Goal: Find contact information: Find contact information

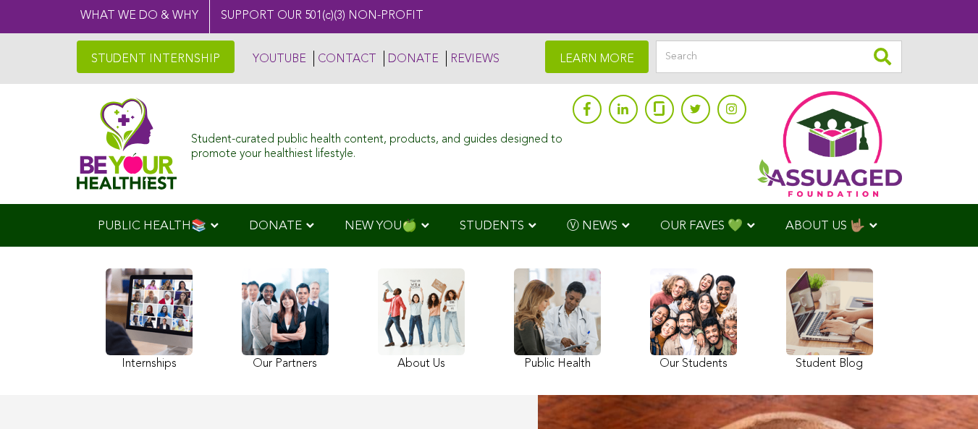
click at [313, 57] on link "CONTACT" at bounding box center [344, 59] width 63 height 16
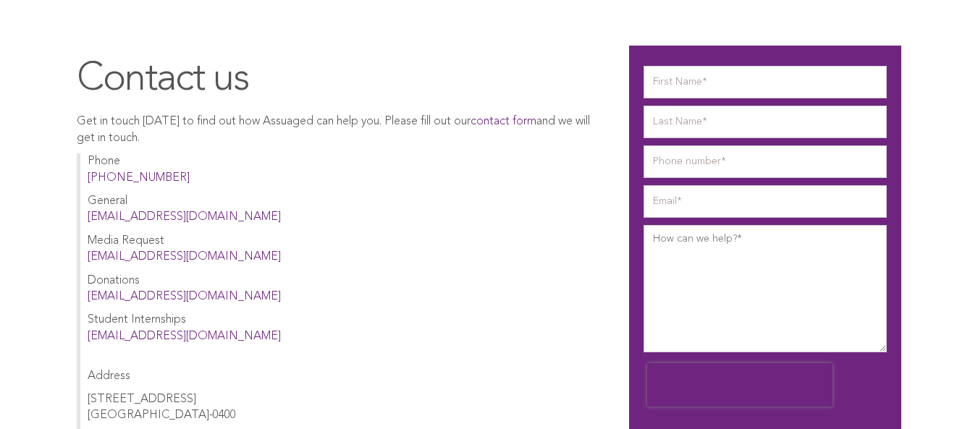
scroll to position [2, 0]
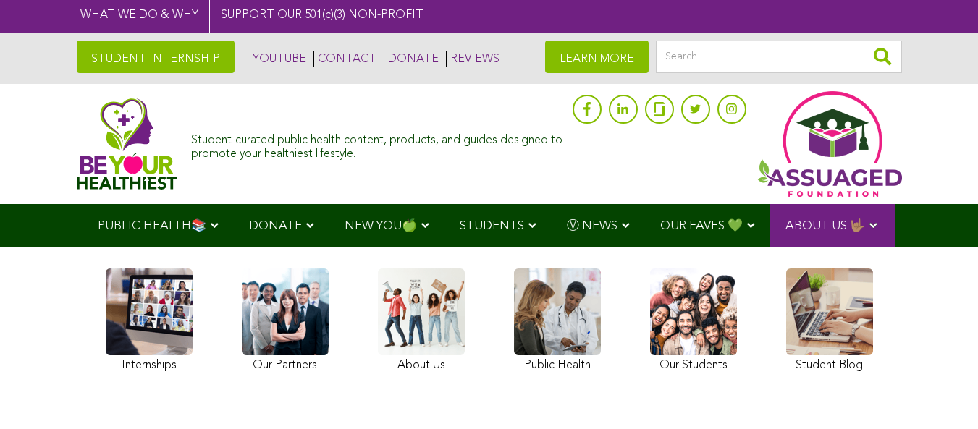
click at [77, 140] on img at bounding box center [127, 144] width 101 height 92
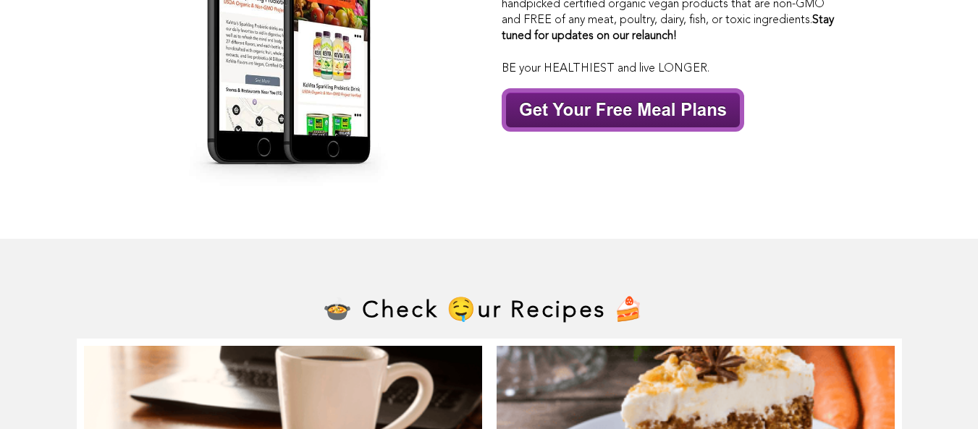
scroll to position [6592, 0]
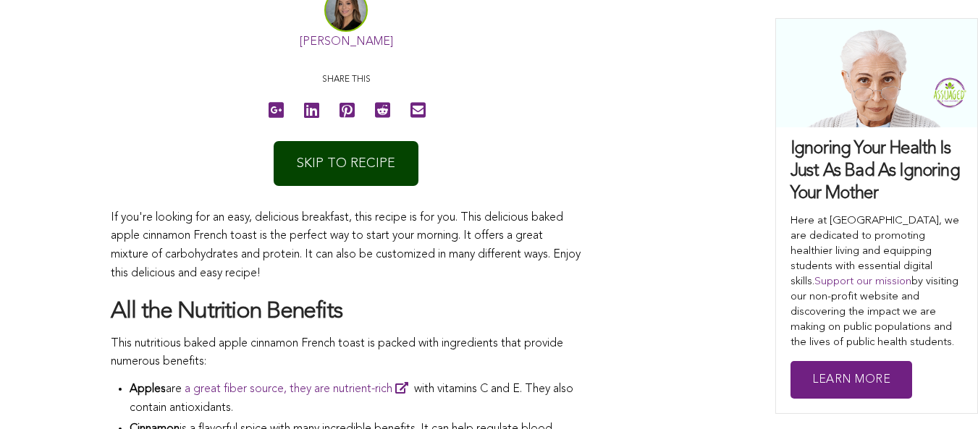
scroll to position [721, 0]
